Goal: Transaction & Acquisition: Purchase product/service

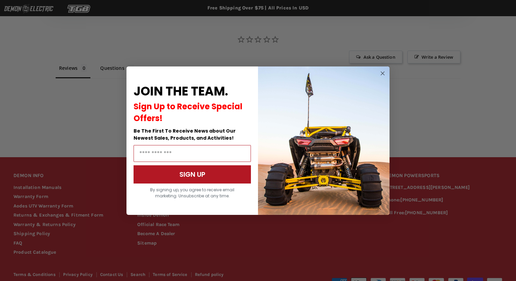
scroll to position [296, 0]
